Goal: Task Accomplishment & Management: Complete application form

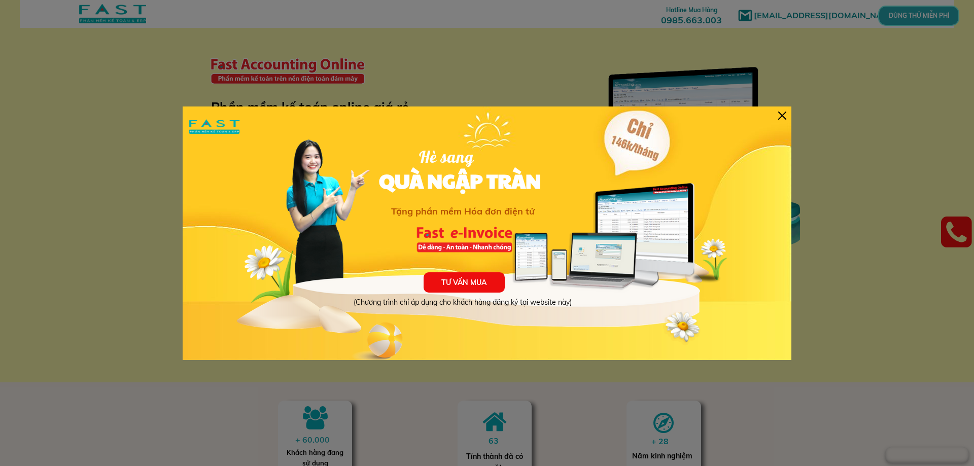
click at [778, 115] on div "TƯ VẤN MUA (Chương trình chỉ áp dụng cho khách hàng đăng ký tại website này) Hè…" at bounding box center [487, 234] width 609 height 254
click at [782, 116] on div at bounding box center [783, 116] width 8 height 8
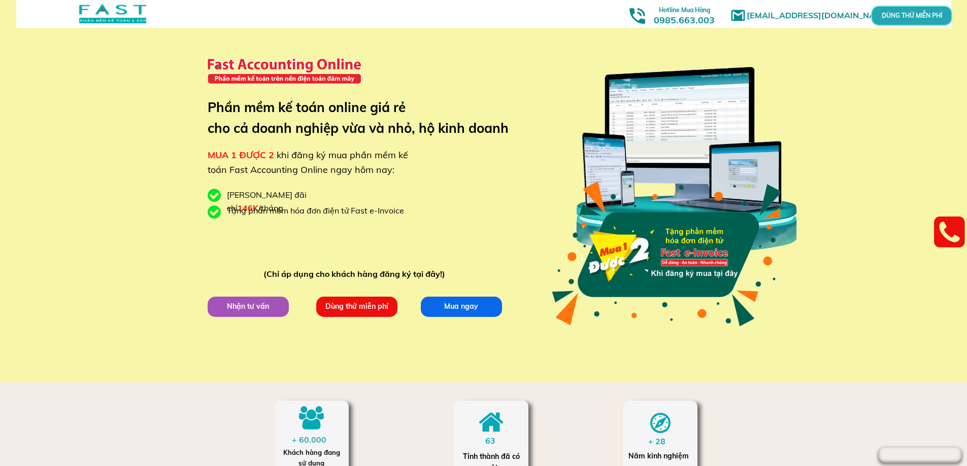
click at [345, 315] on p "Dùng thử miễn phí" at bounding box center [356, 307] width 81 height 20
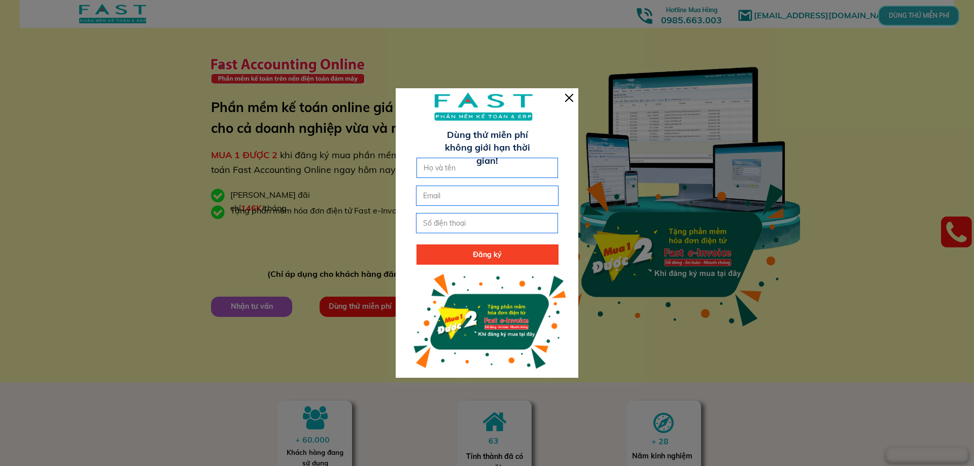
click at [571, 96] on div at bounding box center [569, 98] width 8 height 8
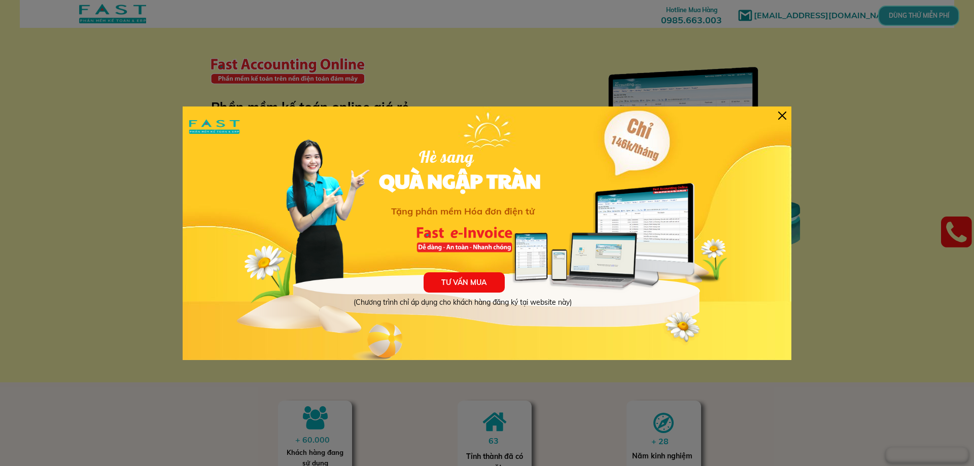
click at [356, 309] on div at bounding box center [471, 269] width 526 height 181
click at [780, 115] on div at bounding box center [783, 116] width 8 height 8
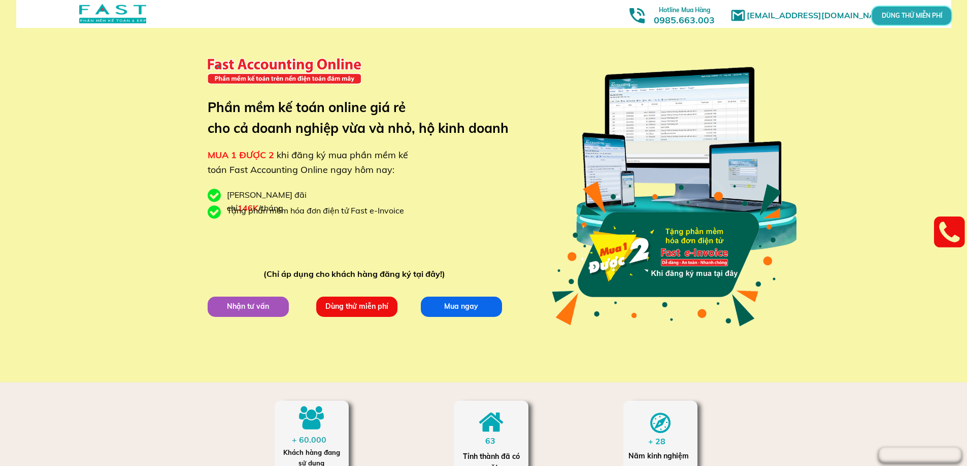
click at [352, 303] on p "Dùng thử miễn phí" at bounding box center [356, 306] width 83 height 21
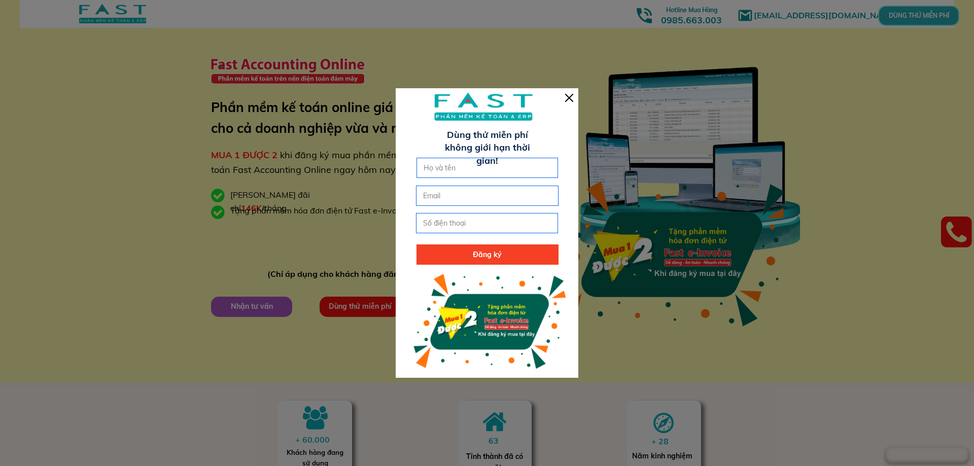
click at [484, 166] on input "text" at bounding box center [487, 167] width 133 height 19
type input "m"
type input "[PERSON_NAME]"
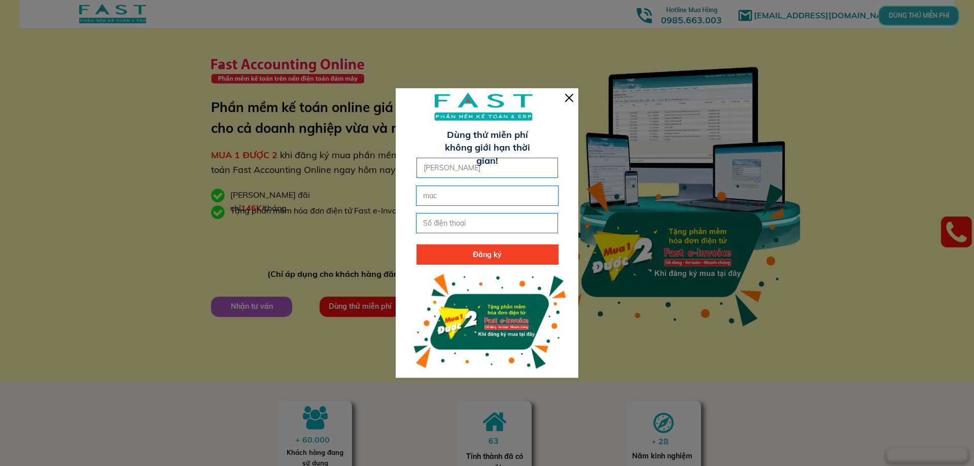
type input "[EMAIL_ADDRESS][DOMAIN_NAME]"
type input "0911204638"
click at [475, 250] on p "Đăng ký" at bounding box center [488, 255] width 142 height 20
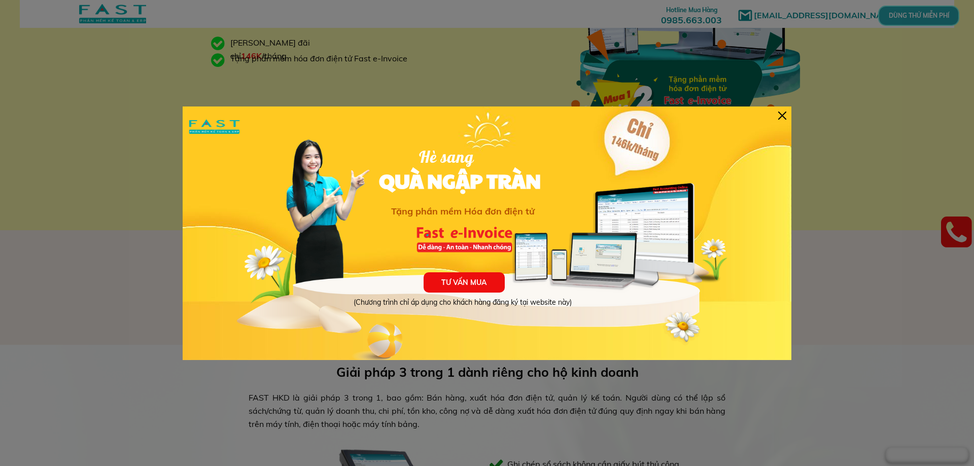
click at [784, 115] on div at bounding box center [783, 116] width 8 height 8
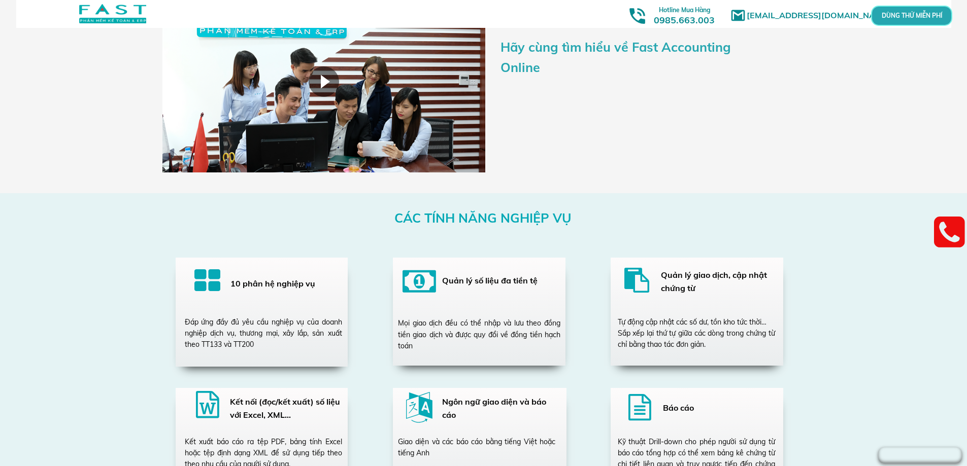
scroll to position [1827, 0]
